Goal: Task Accomplishment & Management: Use online tool/utility

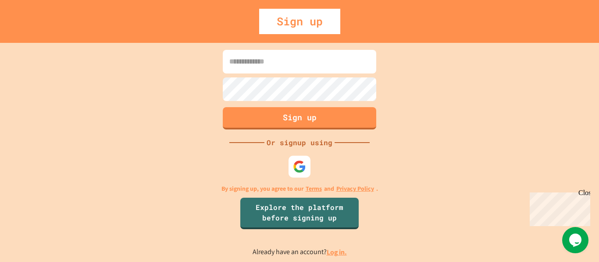
click at [281, 28] on div "Sign up" at bounding box center [299, 21] width 81 height 25
click at [294, 159] on div at bounding box center [299, 167] width 24 height 24
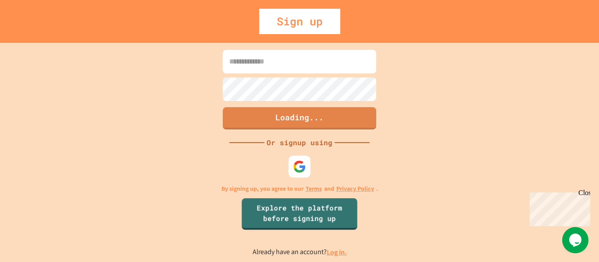
click at [284, 172] on div "Loading... Or signup using By signing up, you agree to our Terms and Privacy Po…" at bounding box center [299, 153] width 599 height 220
click at [288, 171] on div at bounding box center [299, 167] width 22 height 22
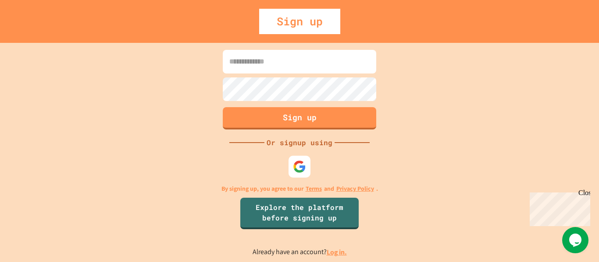
click at [305, 21] on div "Sign up" at bounding box center [299, 21] width 81 height 25
click at [302, 162] on img at bounding box center [299, 166] width 14 height 14
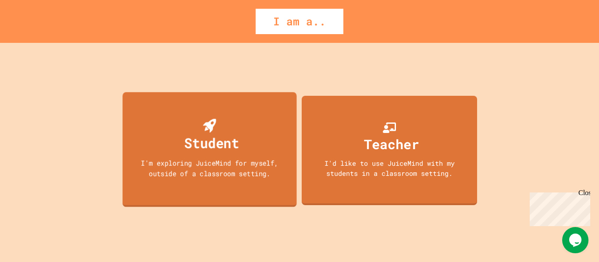
click at [239, 172] on div "I'm exploring JuiceMind for myself, outside of a classroom setting." at bounding box center [209, 168] width 156 height 21
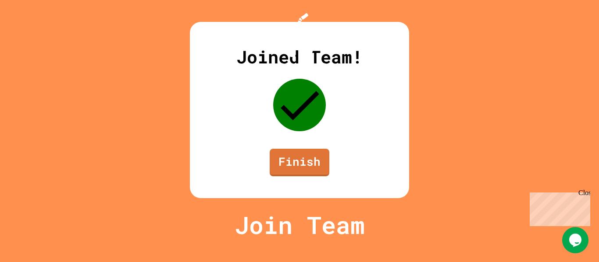
click at [288, 169] on div "Joined Team! Finish" at bounding box center [299, 110] width 219 height 177
click at [285, 175] on link "Finish" at bounding box center [299, 163] width 60 height 28
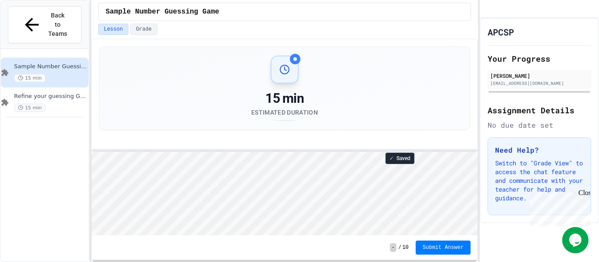
scroll to position [26, 0]
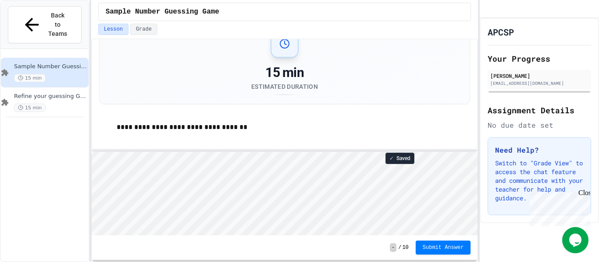
click at [204, 149] on div "**********" at bounding box center [284, 151] width 387 height 224
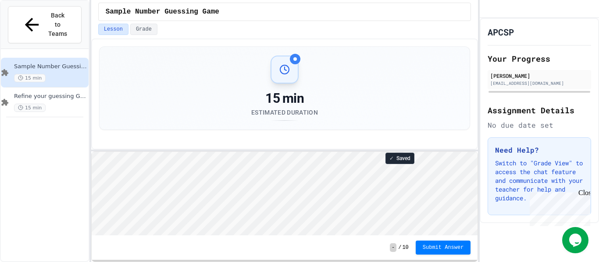
click at [584, 193] on div "Close" at bounding box center [583, 194] width 11 height 11
click at [91, 61] on div "**********" at bounding box center [299, 131] width 599 height 262
click at [79, 74] on div "15 min" at bounding box center [50, 78] width 73 height 8
click at [285, 69] on icon at bounding box center [284, 69] width 11 height 11
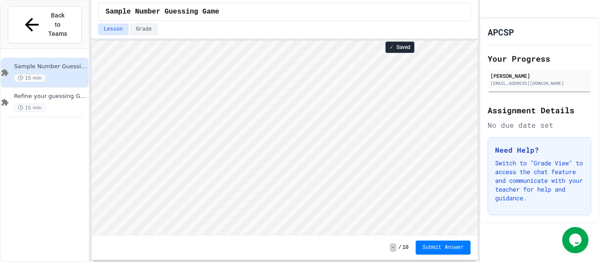
click at [286, 5] on div "**********" at bounding box center [284, 131] width 387 height 262
click at [31, 74] on span "15 min" at bounding box center [30, 78] width 32 height 8
type textarea "**********"
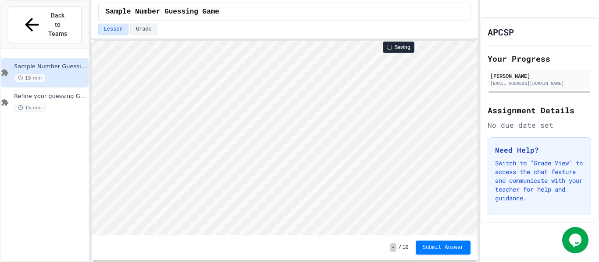
type textarea "**********"
type textarea "*"
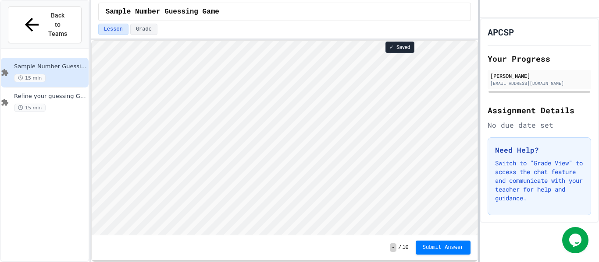
type textarea "*"
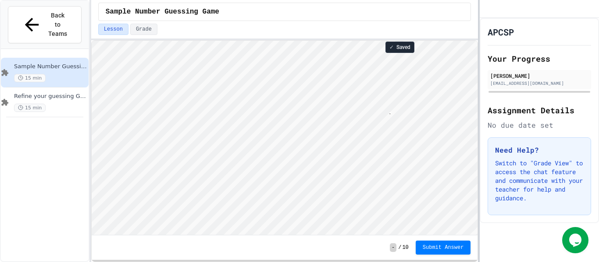
type textarea "*"
type textarea "**********"
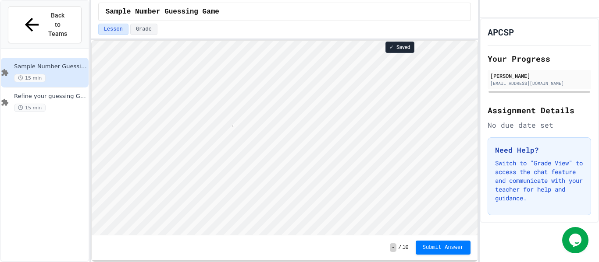
type textarea "**********"
type textarea "*"
type textarea "**********"
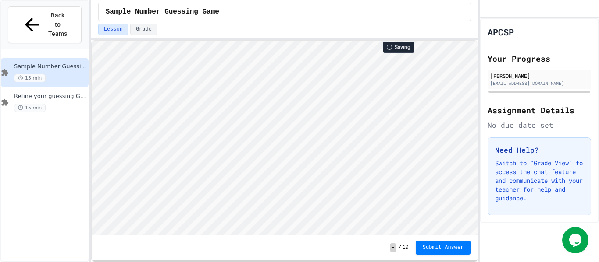
scroll to position [1, 2]
type textarea "*"
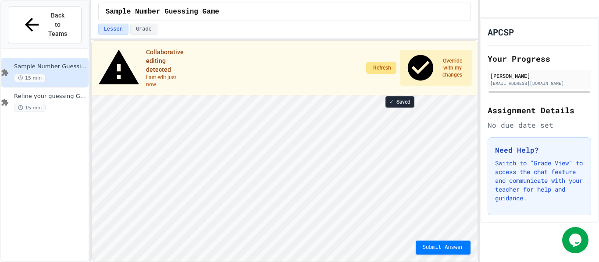
click at [377, 62] on button "Refresh" at bounding box center [381, 68] width 30 height 12
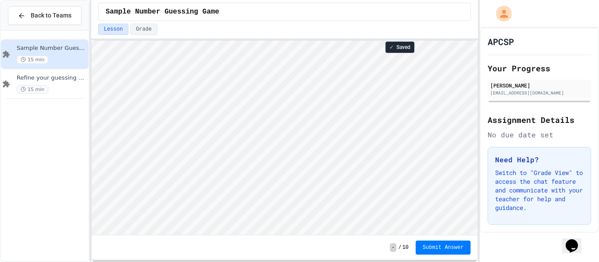
scroll to position [1, 0]
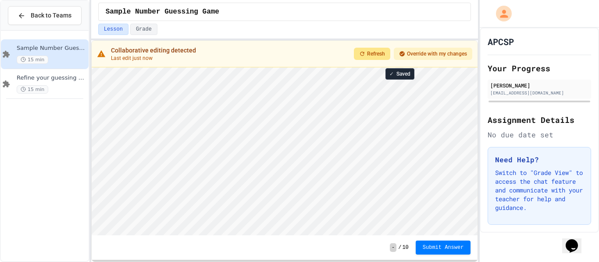
click at [367, 55] on span "Refresh" at bounding box center [376, 53] width 18 height 7
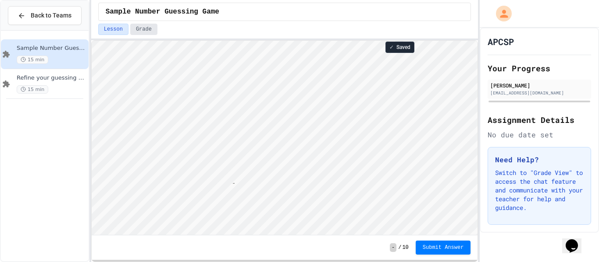
scroll to position [1, 18]
type textarea "**********"
type textarea "*"
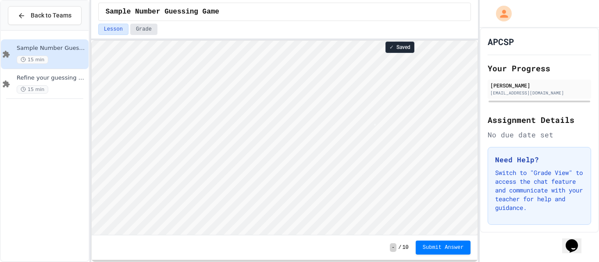
type textarea "*"
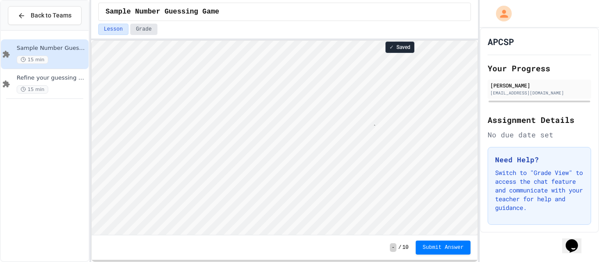
type textarea "*"
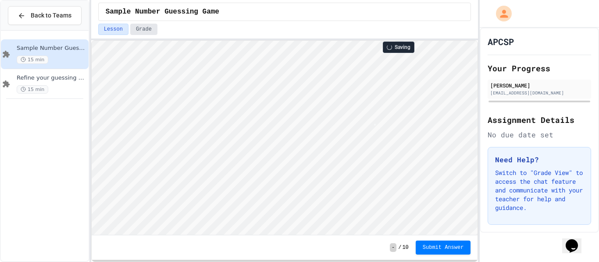
scroll to position [1, 2]
type textarea "*"
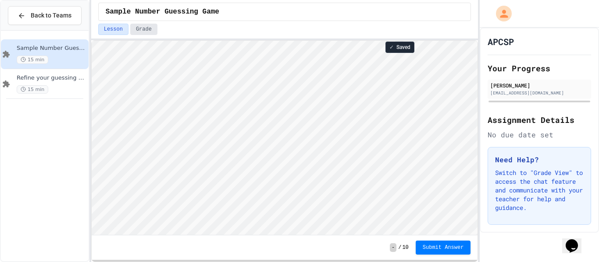
type textarea "*"
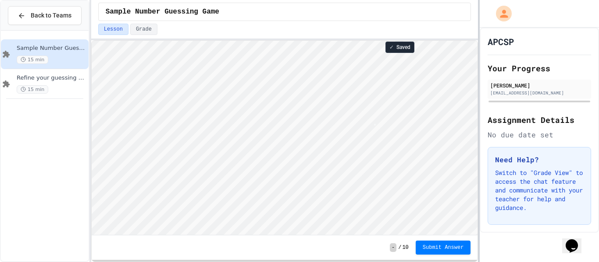
type textarea "*"
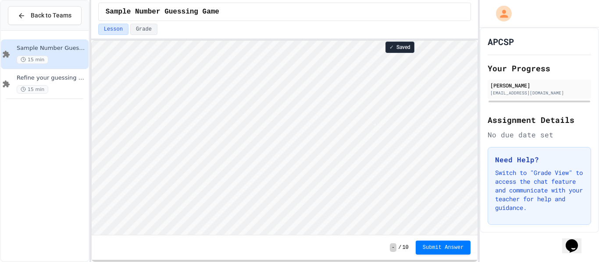
scroll to position [1, 0]
type textarea "*"
click at [433, 245] on span "Submit Answer" at bounding box center [442, 247] width 41 height 7
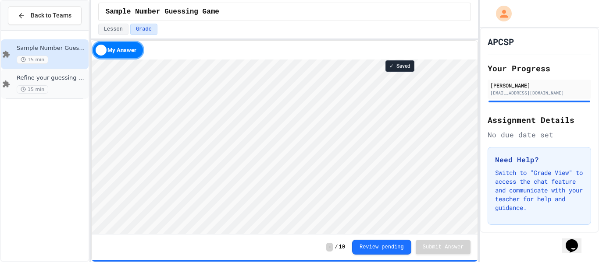
click at [53, 90] on div "15 min" at bounding box center [52, 89] width 70 height 8
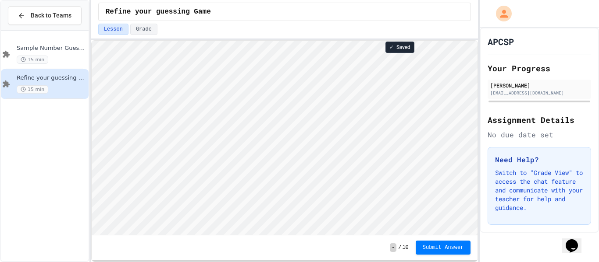
scroll to position [1, 0]
click at [65, 43] on div "Sample Number Guessing Game 15 min" at bounding box center [45, 54] width 88 height 30
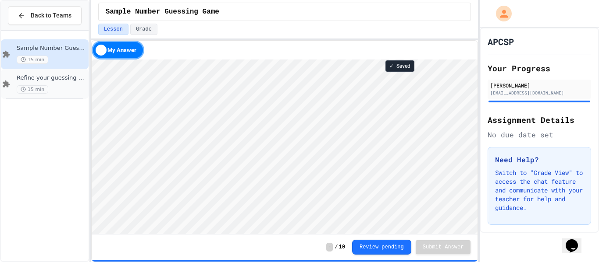
click at [64, 82] on div "Refine your guessing Game 15 min" at bounding box center [52, 83] width 70 height 19
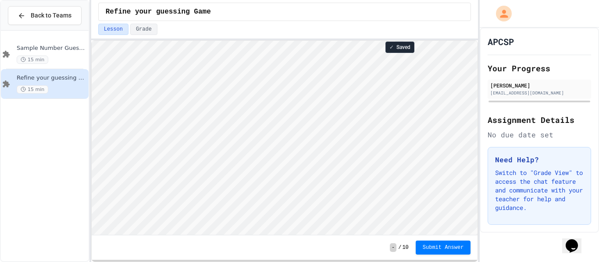
scroll to position [1, 0]
click at [61, 57] on div "15 min" at bounding box center [52, 60] width 70 height 8
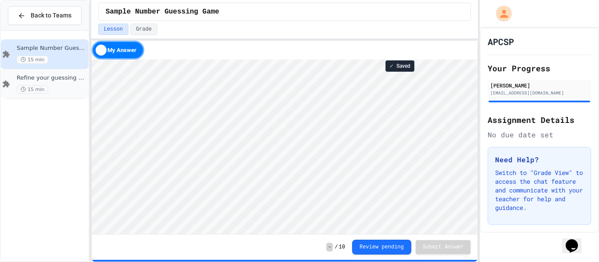
click at [64, 77] on span "Refine your guessing Game" at bounding box center [52, 77] width 70 height 7
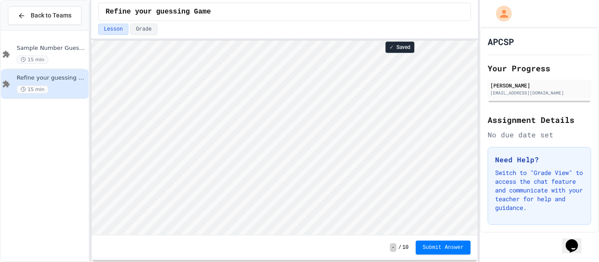
scroll to position [1, 0]
type textarea "*"
click at [51, 61] on div "15 min" at bounding box center [52, 60] width 70 height 8
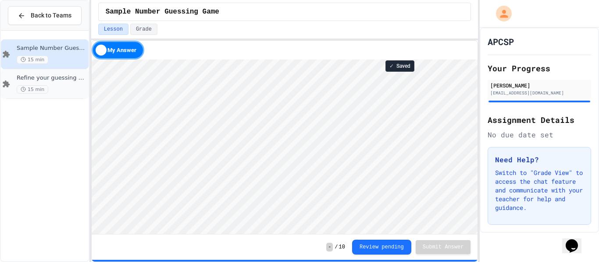
click at [46, 88] on div "15 min" at bounding box center [52, 89] width 70 height 8
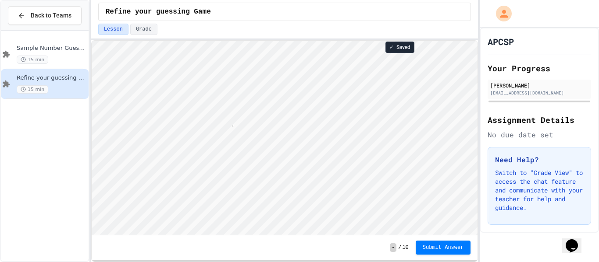
scroll to position [1, 39]
type textarea "**********"
type textarea "*"
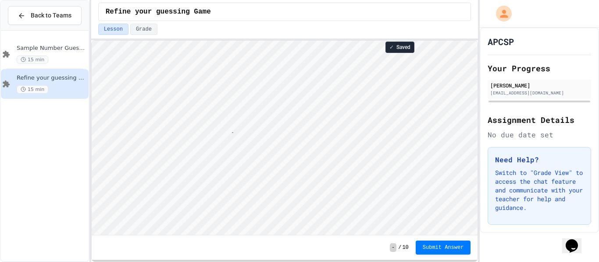
type textarea "**********"
click at [40, 56] on span "15 min" at bounding box center [33, 60] width 32 height 8
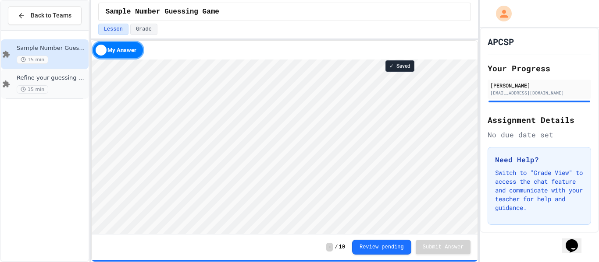
click at [40, 87] on span "15 min" at bounding box center [33, 89] width 32 height 8
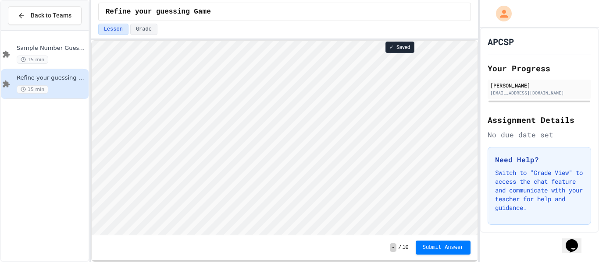
scroll to position [1, 0]
click at [91, 41] on html "Loading project... ! Error Loading Project There was an error loading the proje…" at bounding box center [284, 41] width 386 height 0
type textarea "*"
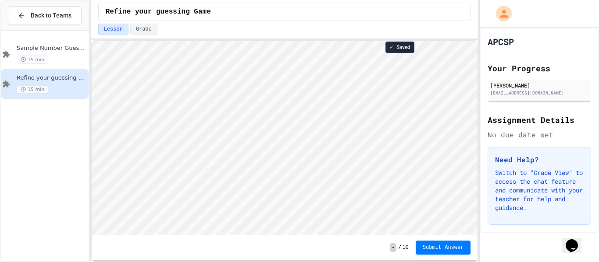
type textarea "**********"
click at [63, 45] on span "Sample Number Guessing Game" at bounding box center [52, 48] width 70 height 7
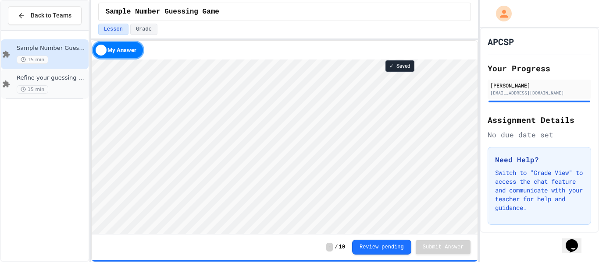
click at [44, 78] on span "Refine your guessing Game" at bounding box center [52, 77] width 70 height 7
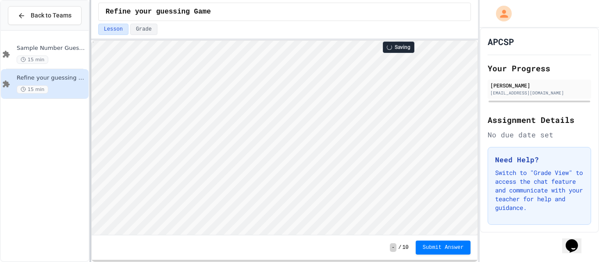
scroll to position [1, 6]
type textarea "*"
type textarea "*********"
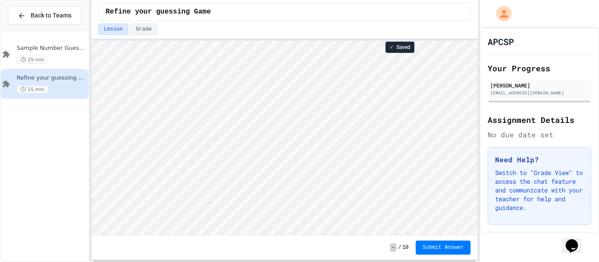
type textarea "**********"
type textarea "*"
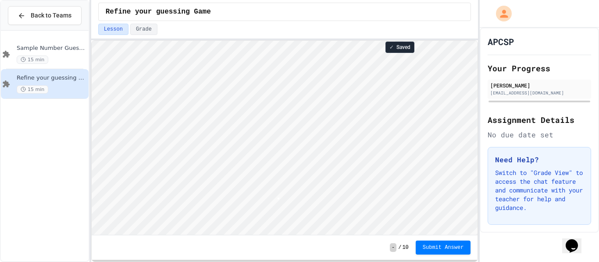
type textarea "**********"
click at [19, 113] on div "Sample Number Guessing Game 15 min Refine your guessing Game 15 min" at bounding box center [45, 146] width 88 height 224
click at [53, 17] on span "Back to Teams" at bounding box center [51, 15] width 41 height 9
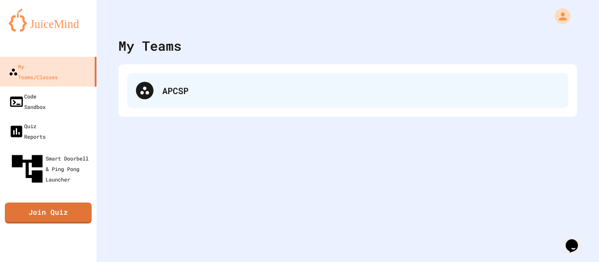
click at [198, 96] on div "APCSP" at bounding box center [360, 90] width 397 height 13
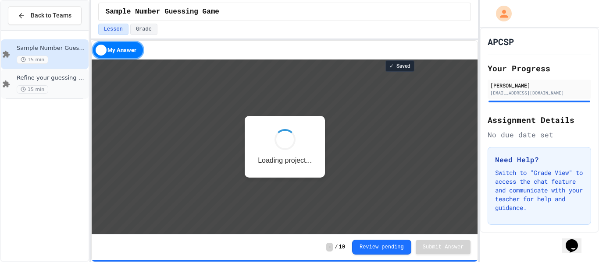
click at [11, 87] on icon at bounding box center [6, 84] width 11 height 8
